Goal: Use online tool/utility: Utilize a website feature to perform a specific function

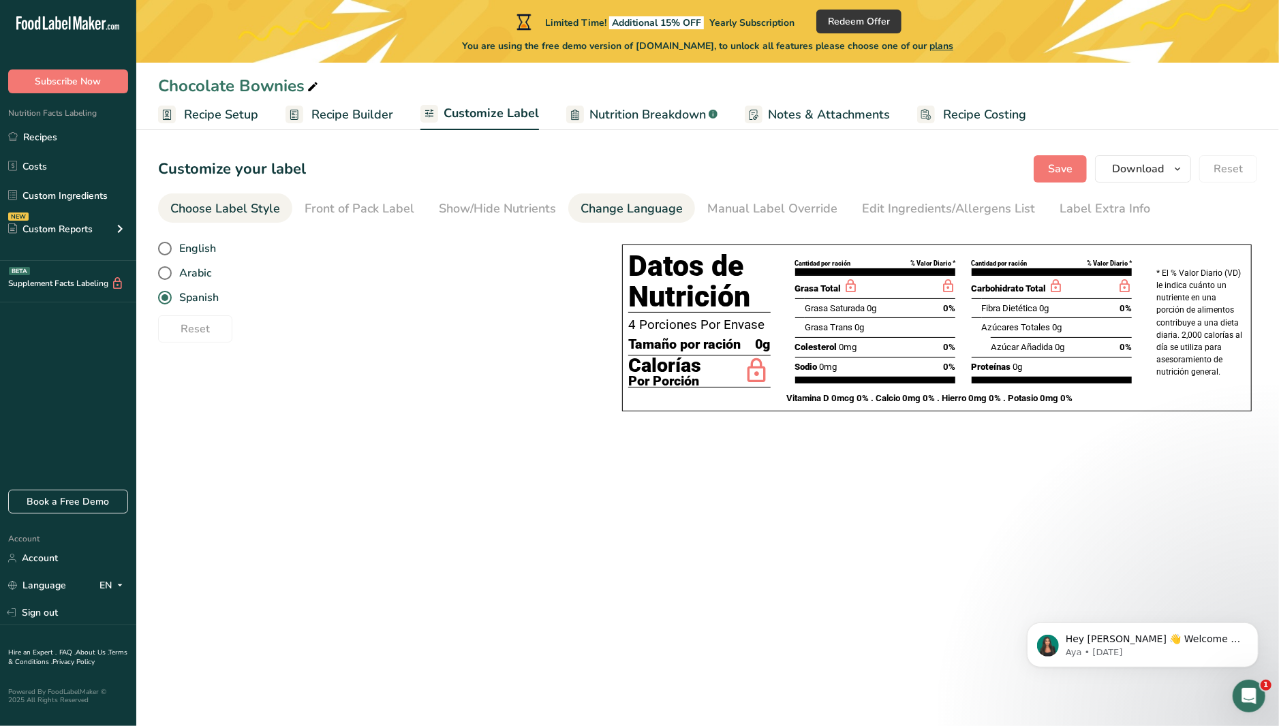
click at [248, 208] on div "Choose Label Style" at bounding box center [225, 209] width 110 height 18
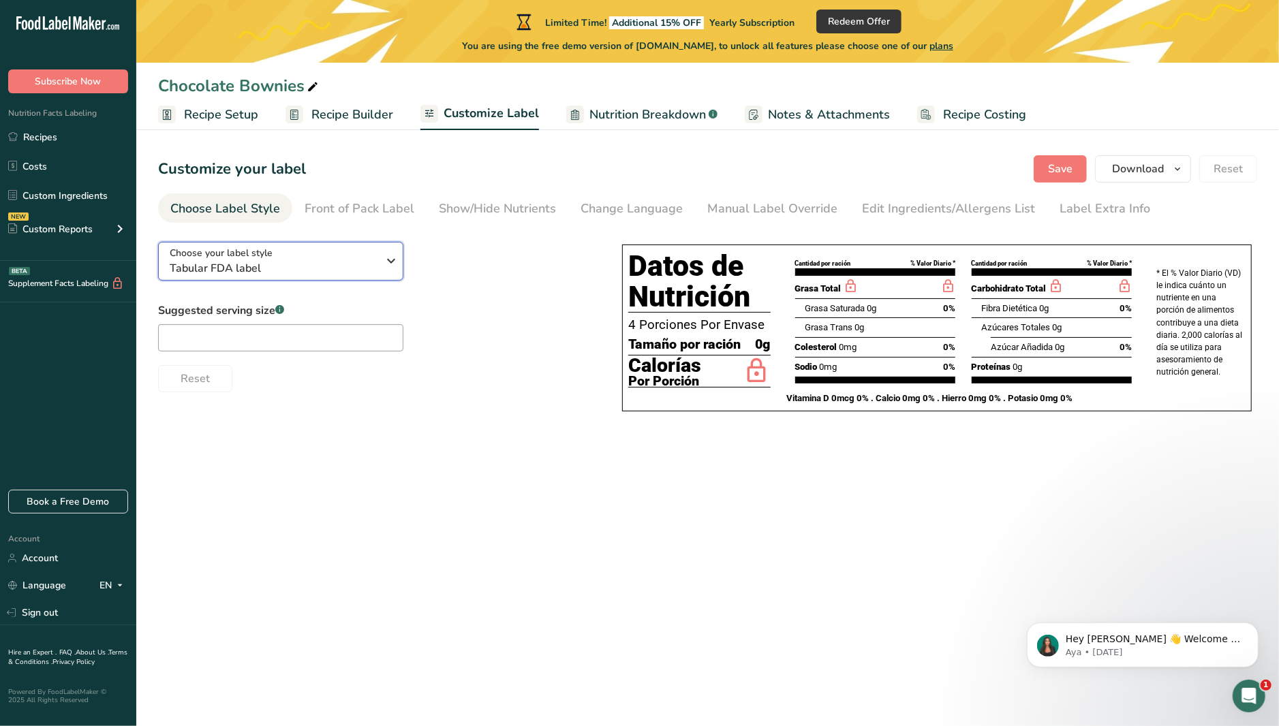
click at [252, 266] on span "Tabular FDA label" at bounding box center [274, 268] width 208 height 16
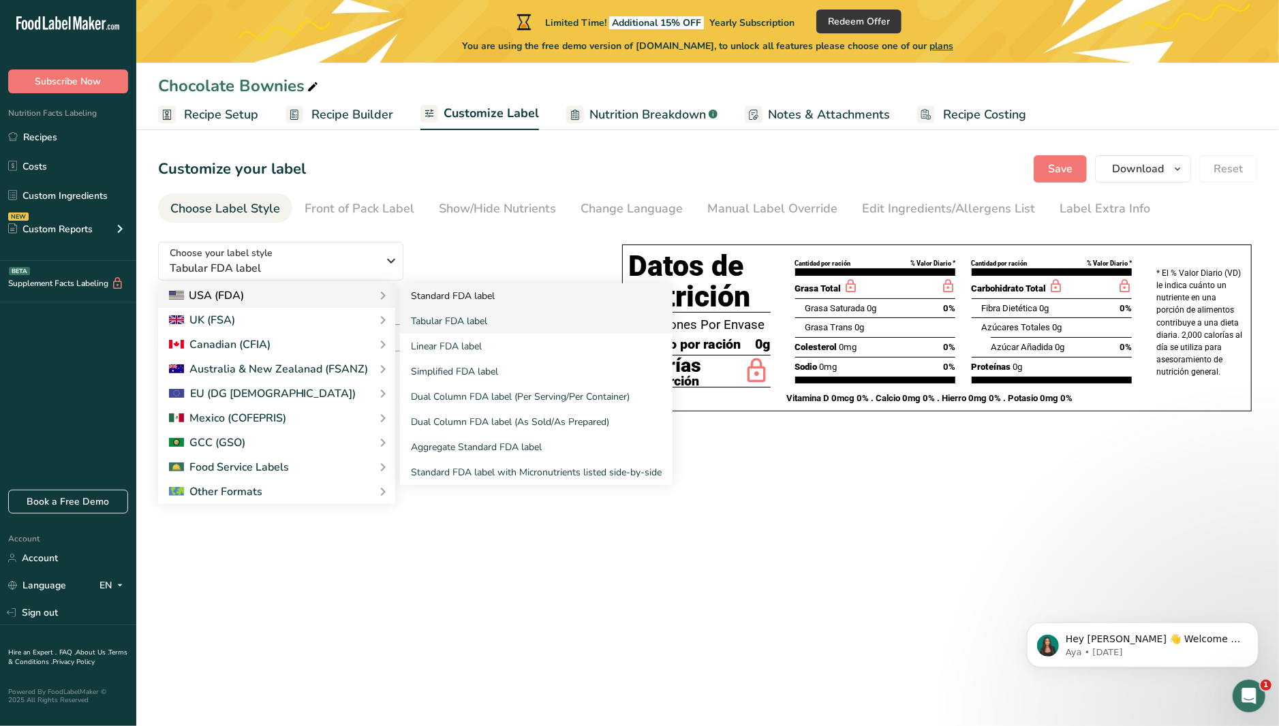
click at [446, 292] on link "Standard FDA label" at bounding box center [536, 295] width 273 height 25
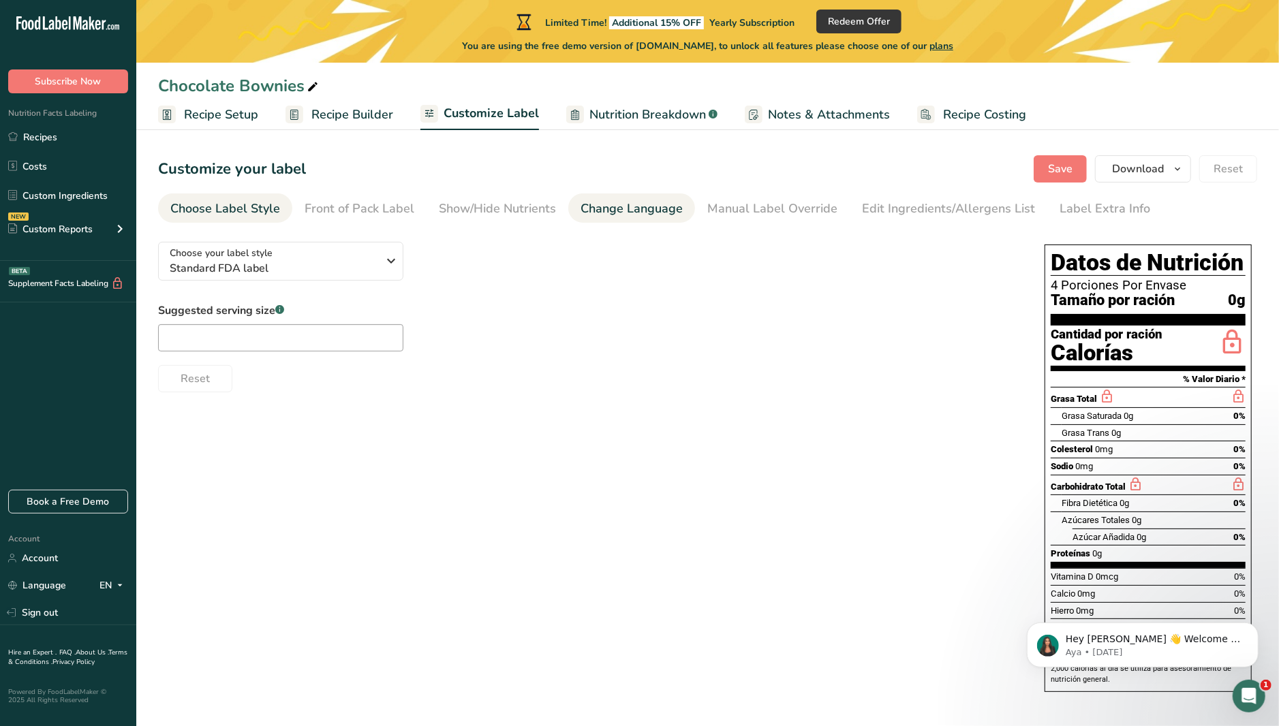
click at [636, 205] on div "Change Language" at bounding box center [632, 209] width 102 height 18
click at [161, 249] on span at bounding box center [165, 249] width 14 height 14
click at [161, 249] on input "English" at bounding box center [162, 249] width 9 height 9
radio input "true"
radio input "false"
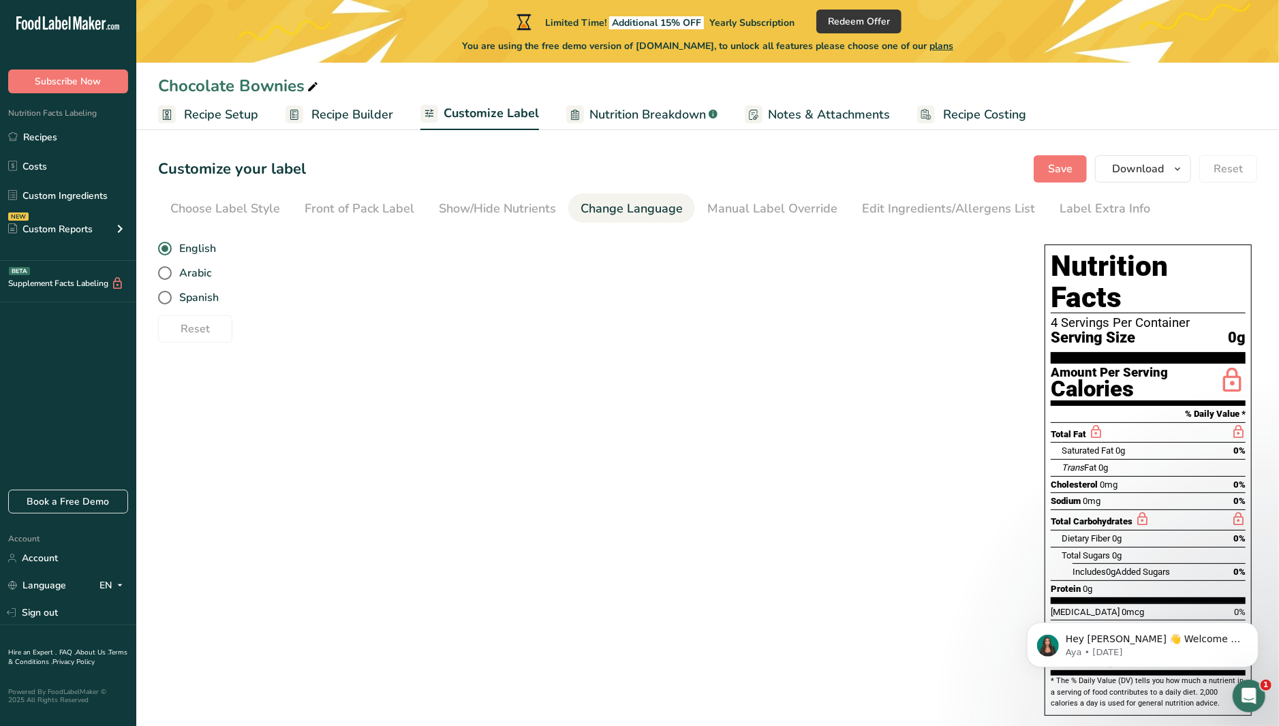
click at [365, 112] on span "Recipe Builder" at bounding box center [352, 115] width 82 height 18
